Goal: Navigation & Orientation: Find specific page/section

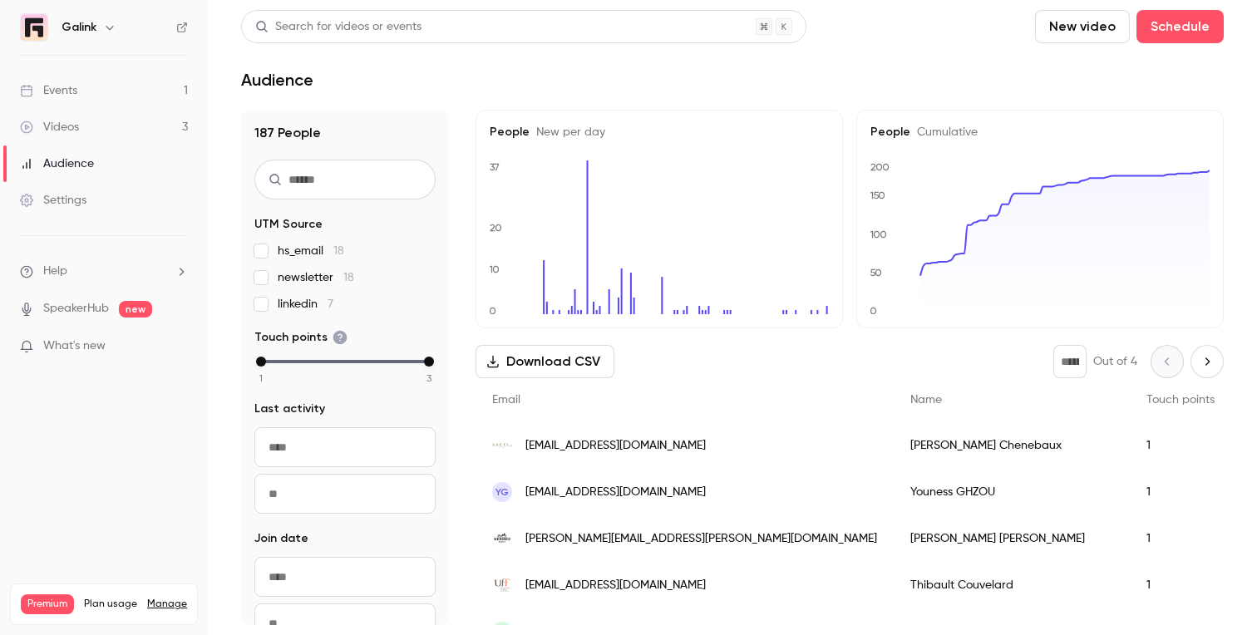
click at [88, 94] on link "Events 1" at bounding box center [104, 90] width 208 height 37
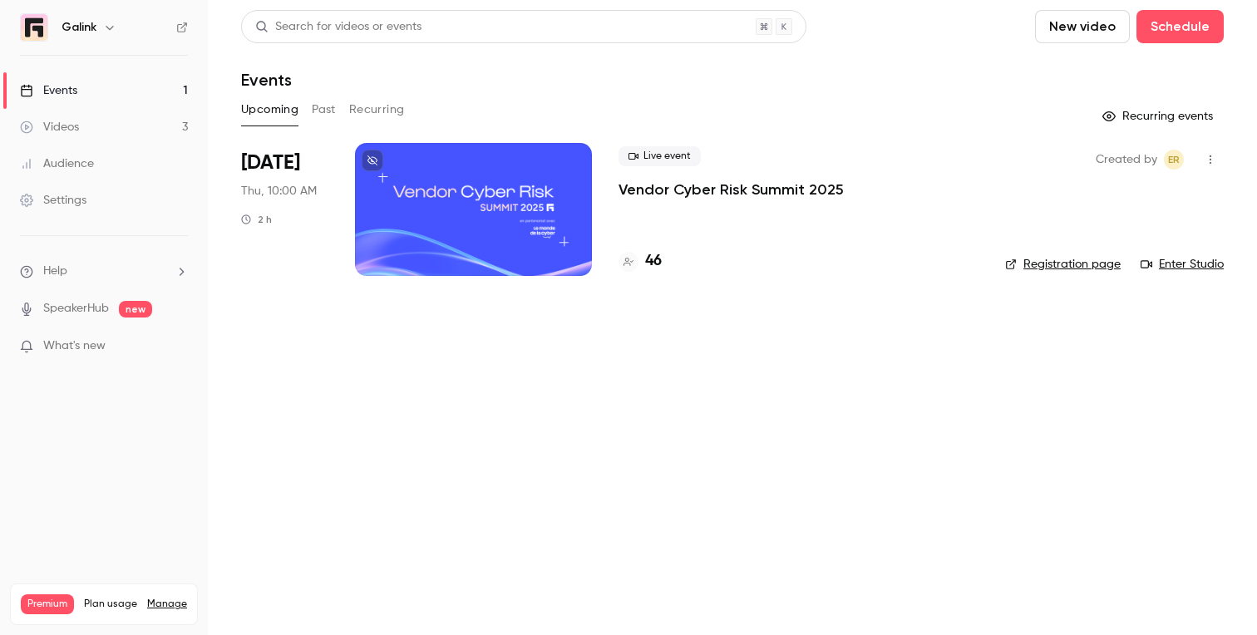
click at [85, 120] on link "Videos 3" at bounding box center [104, 127] width 208 height 37
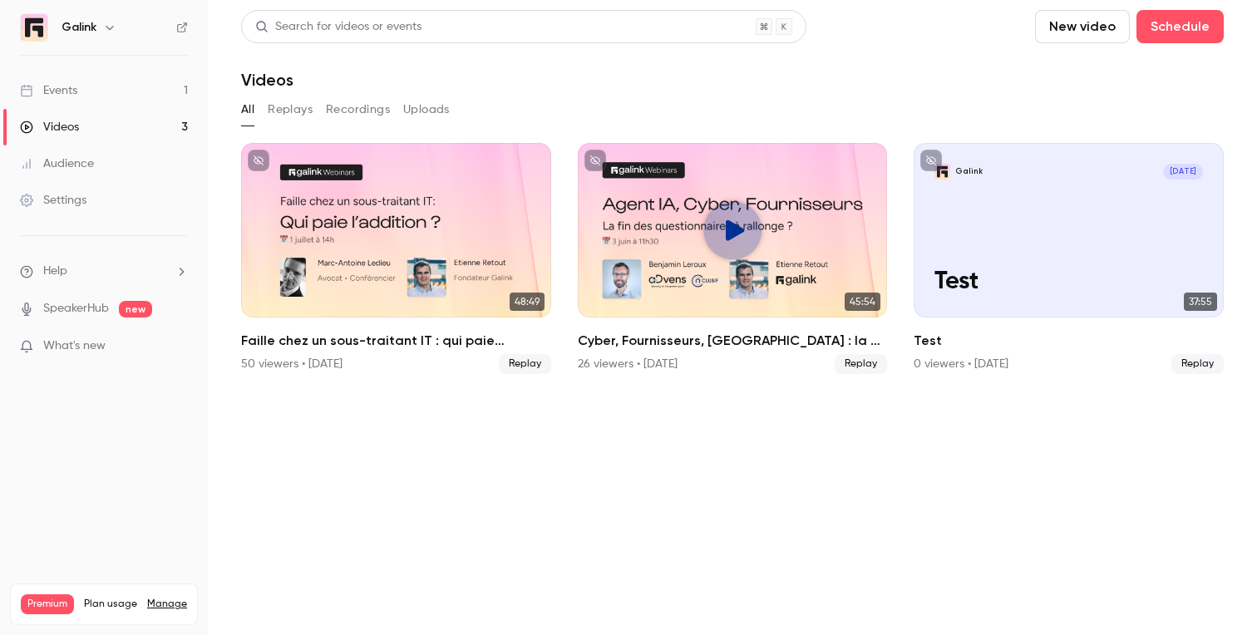
click at [80, 91] on link "Events 1" at bounding box center [104, 90] width 208 height 37
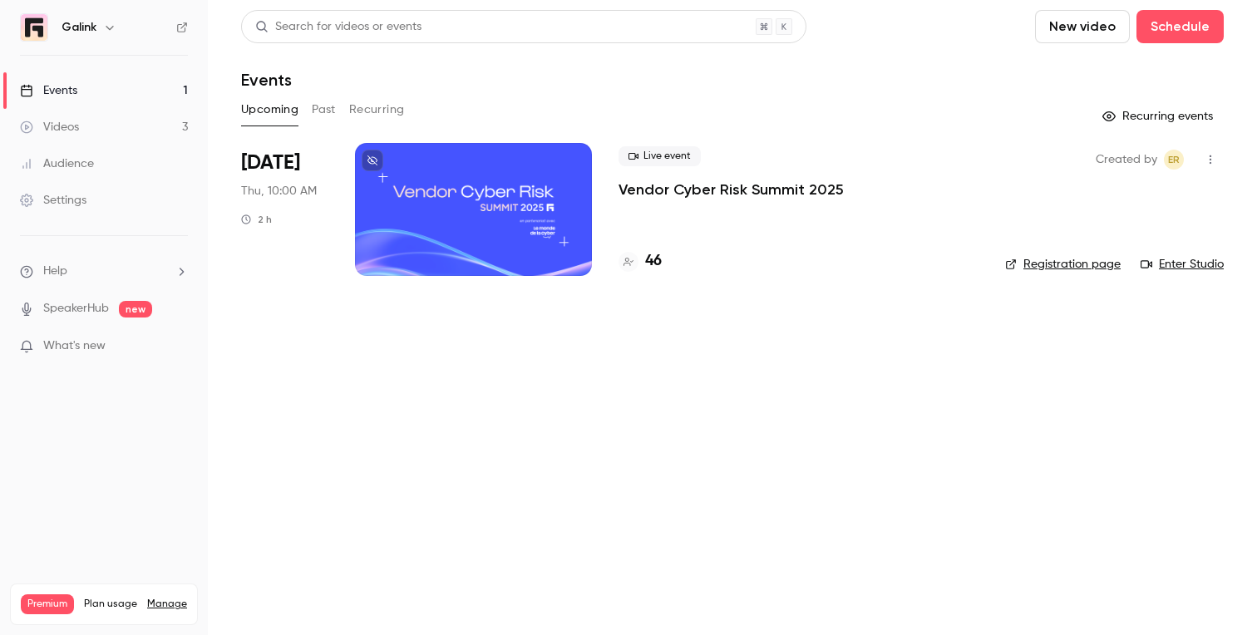
click at [175, 85] on link "Events 1" at bounding box center [104, 90] width 208 height 37
